Goal: Browse casually: Explore the website without a specific task or goal

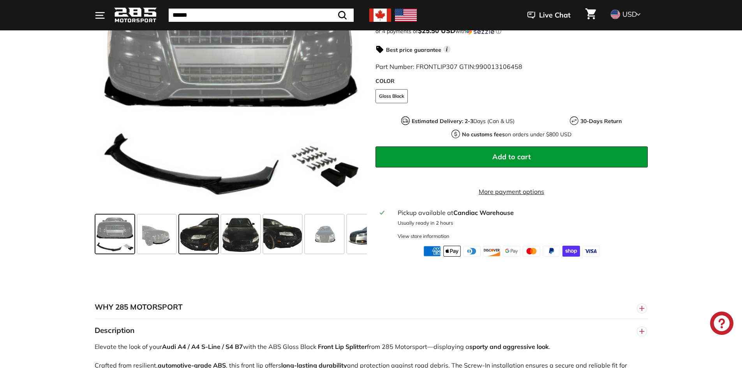
click at [209, 240] on span at bounding box center [198, 234] width 39 height 39
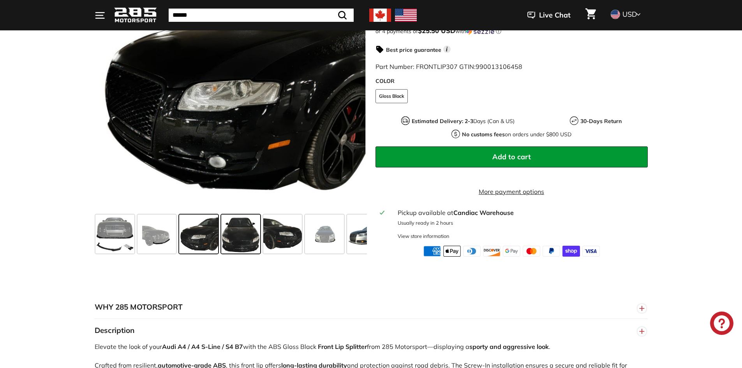
click at [242, 245] on span at bounding box center [240, 234] width 39 height 39
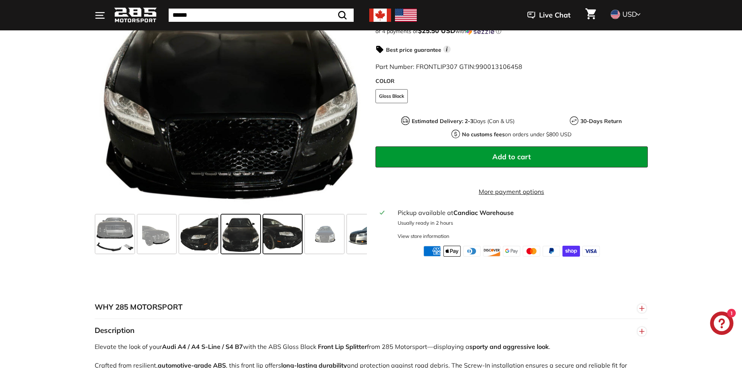
click at [292, 252] on span at bounding box center [282, 234] width 39 height 39
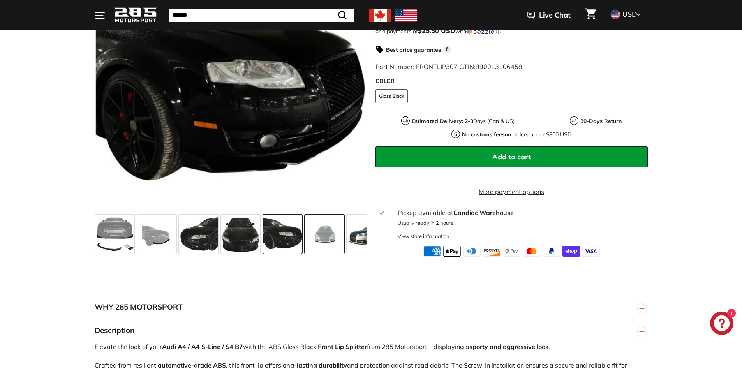
click at [331, 248] on span at bounding box center [324, 234] width 39 height 39
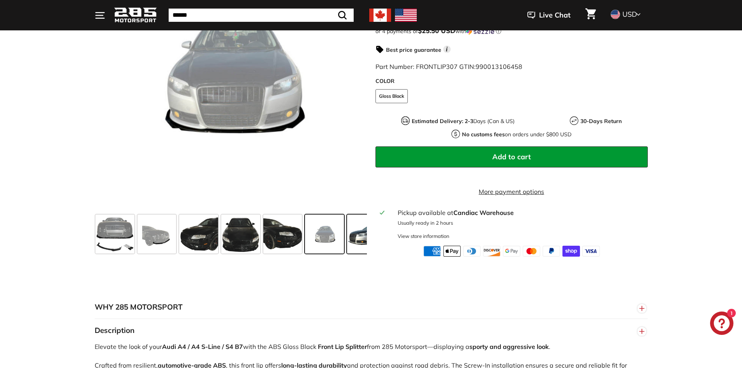
click at [361, 242] on span at bounding box center [366, 234] width 39 height 39
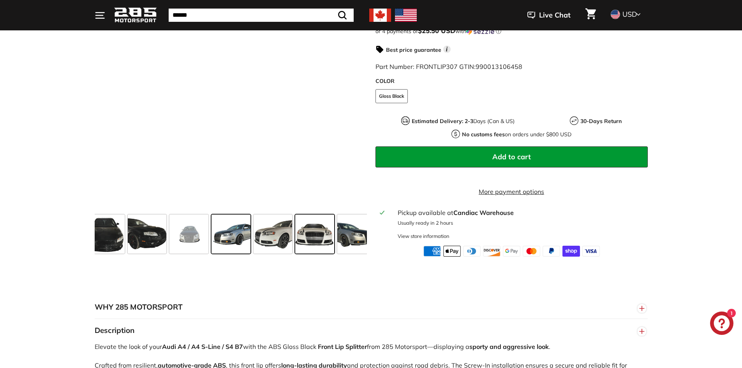
scroll to position [0, 136]
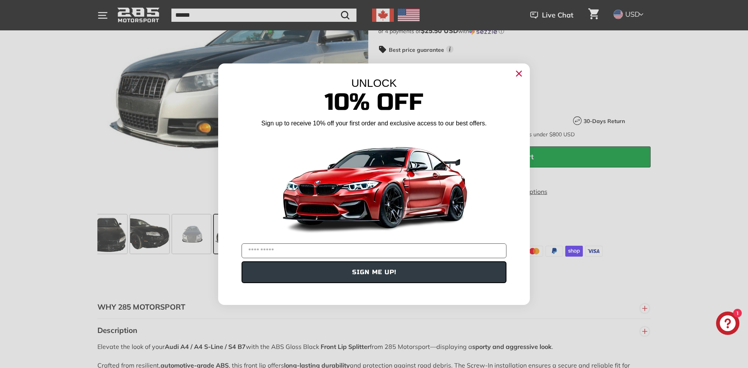
click at [515, 72] on circle "Close dialog" at bounding box center [519, 73] width 12 height 12
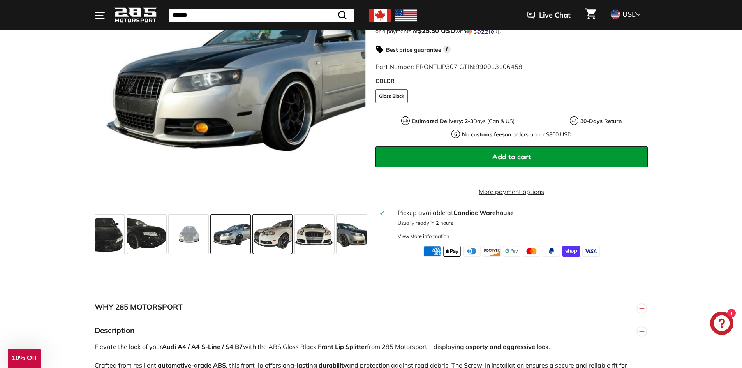
click at [286, 240] on span at bounding box center [272, 234] width 39 height 39
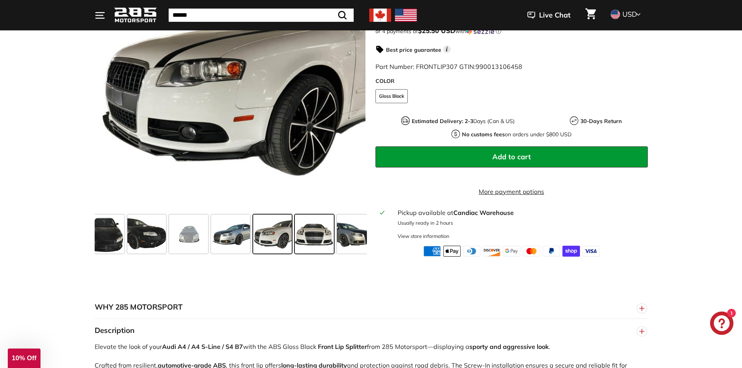
click at [305, 243] on span at bounding box center [314, 234] width 39 height 39
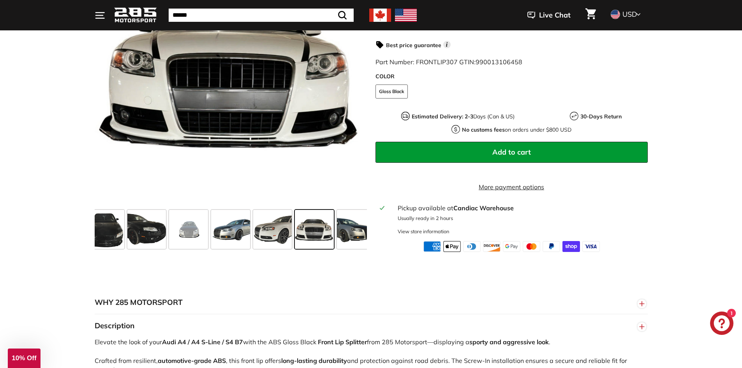
scroll to position [195, 0]
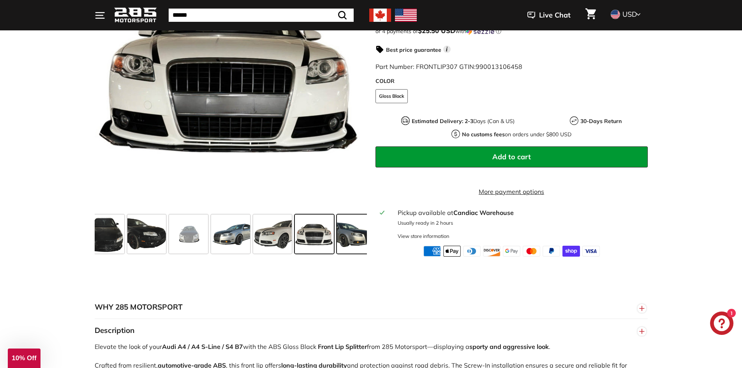
click at [348, 238] on span at bounding box center [356, 234] width 39 height 39
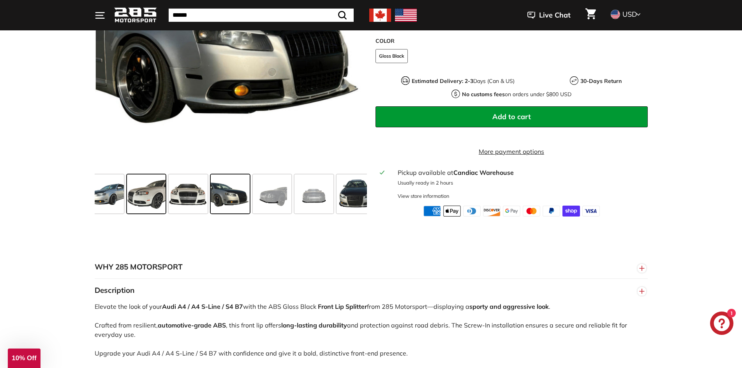
scroll to position [234, 0]
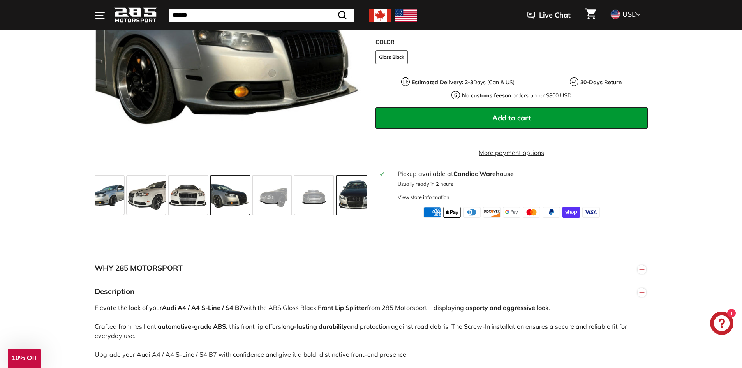
click at [354, 201] on span at bounding box center [356, 195] width 39 height 39
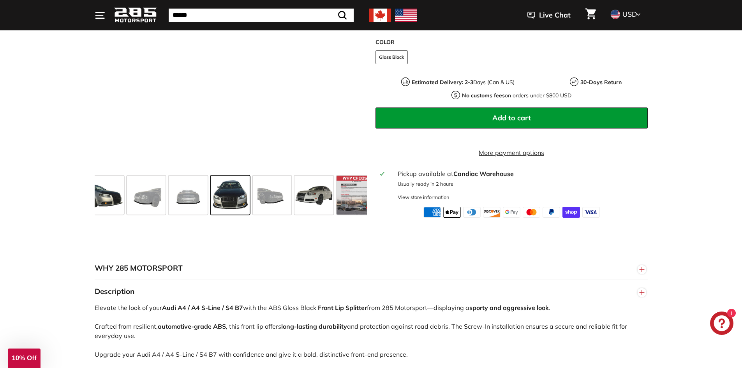
click at [354, 201] on span at bounding box center [356, 195] width 39 height 39
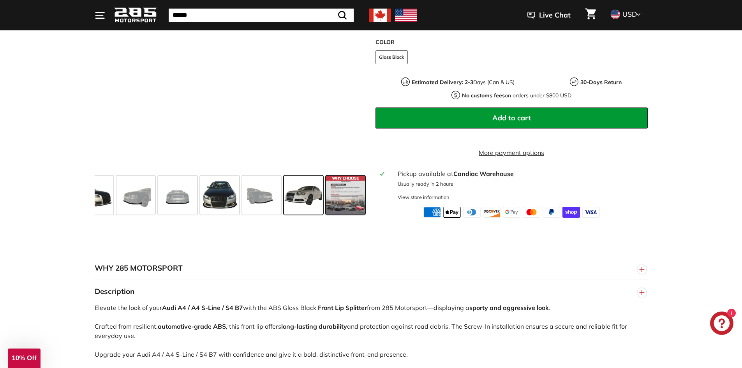
click at [302, 202] on span at bounding box center [303, 195] width 39 height 39
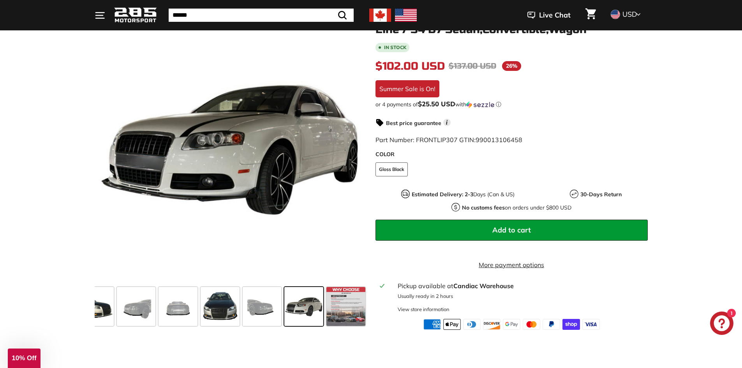
scroll to position [117, 0]
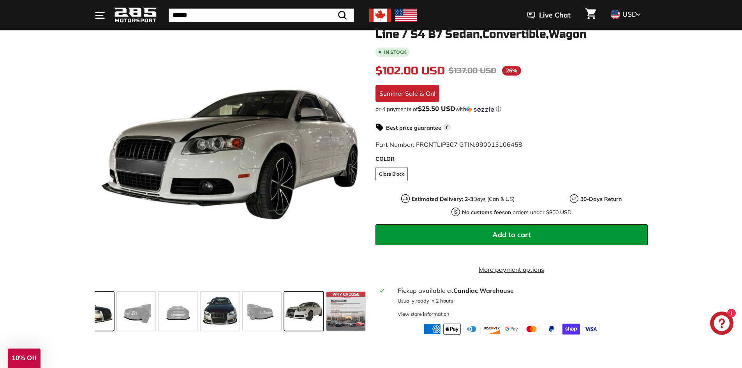
click at [101, 323] on span at bounding box center [94, 311] width 39 height 39
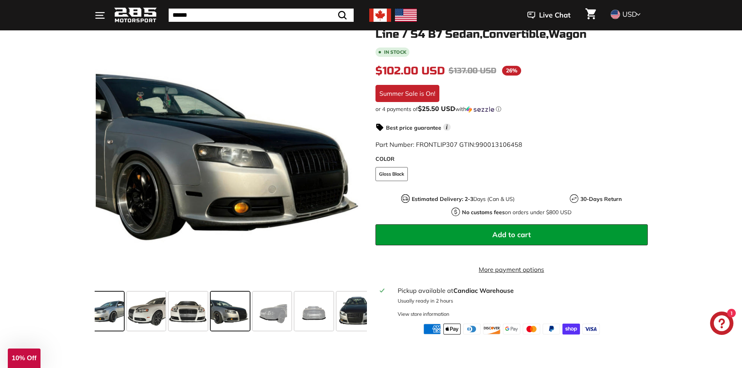
click at [101, 319] on span at bounding box center [104, 311] width 39 height 39
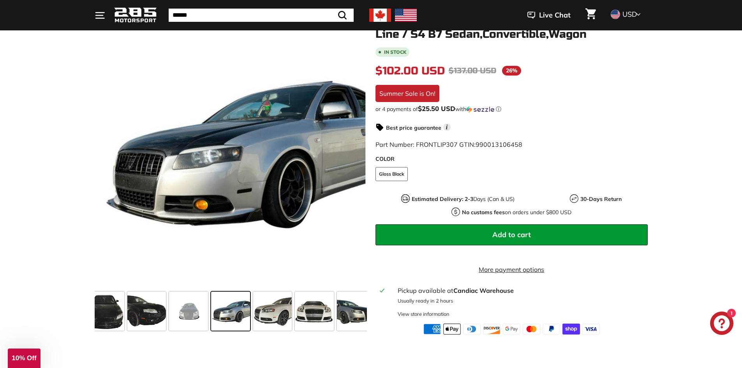
click at [101, 319] on span at bounding box center [104, 311] width 39 height 39
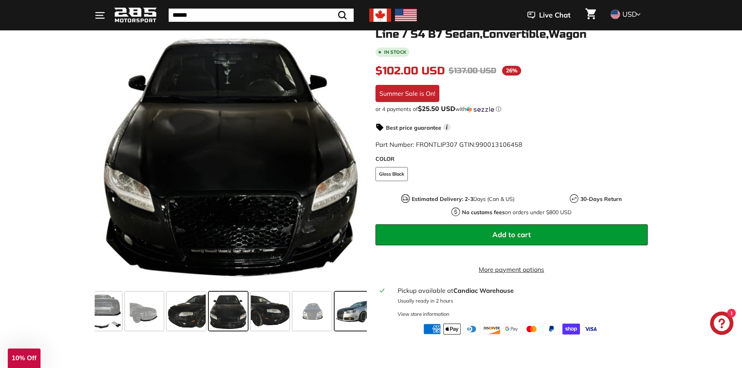
scroll to position [0, 10]
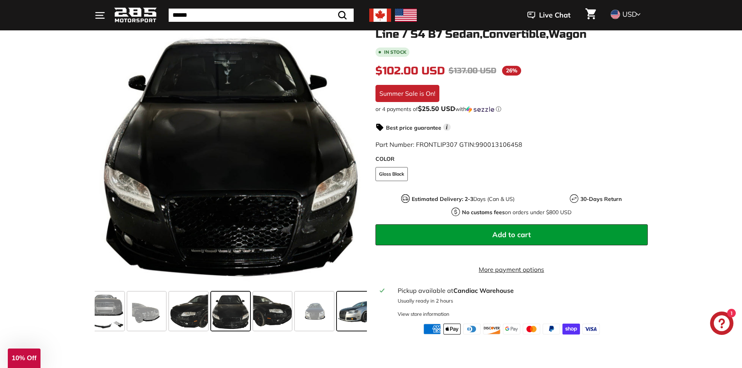
click at [101, 319] on span at bounding box center [104, 311] width 39 height 39
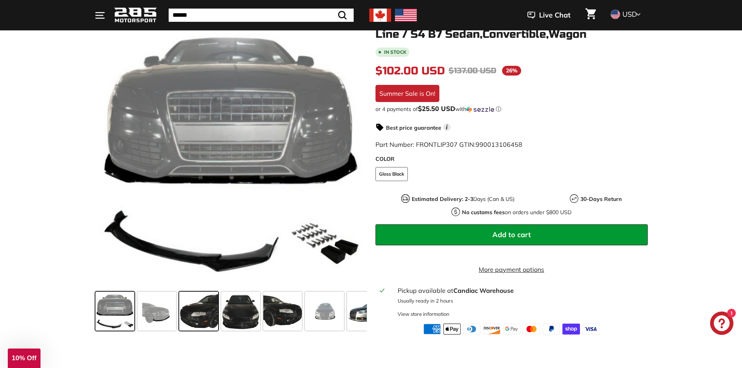
click at [205, 314] on span at bounding box center [198, 311] width 39 height 39
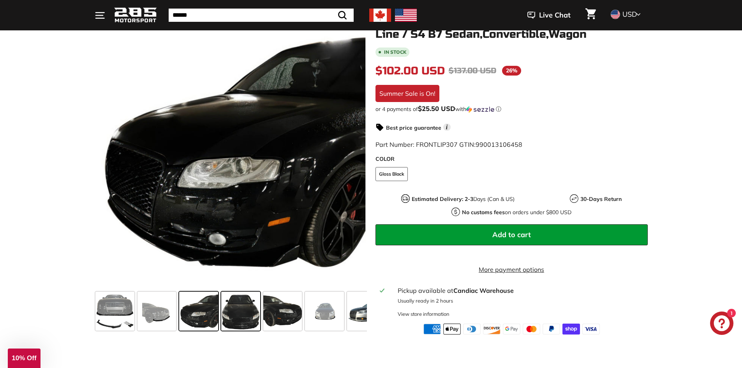
click at [238, 319] on span at bounding box center [240, 311] width 39 height 39
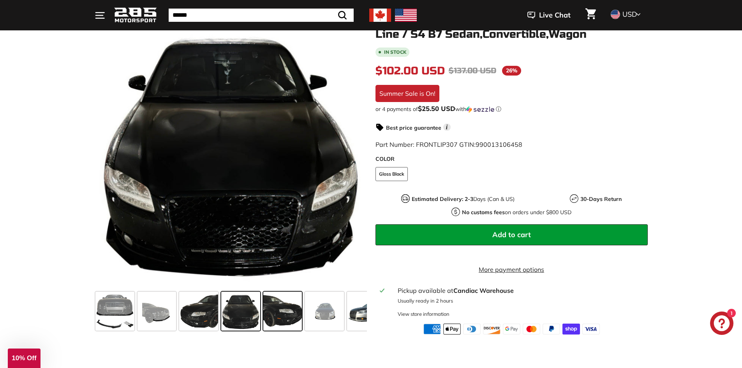
click at [284, 323] on span at bounding box center [282, 311] width 39 height 39
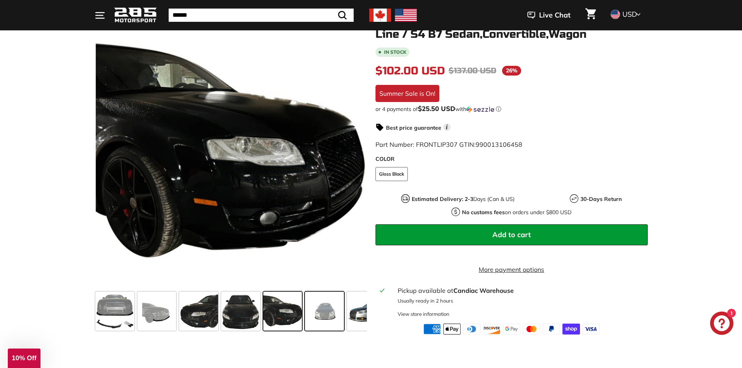
click at [335, 319] on span at bounding box center [324, 311] width 39 height 39
